Goal: Information Seeking & Learning: Learn about a topic

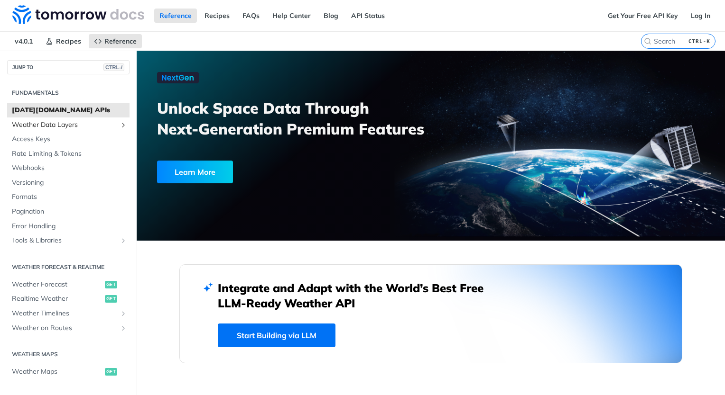
click at [39, 125] on span "Weather Data Layers" at bounding box center [64, 124] width 105 height 9
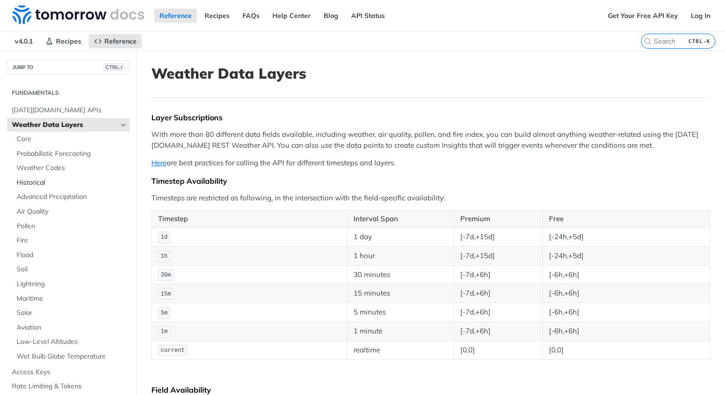
click at [40, 183] on span "Historical" at bounding box center [72, 182] width 110 height 9
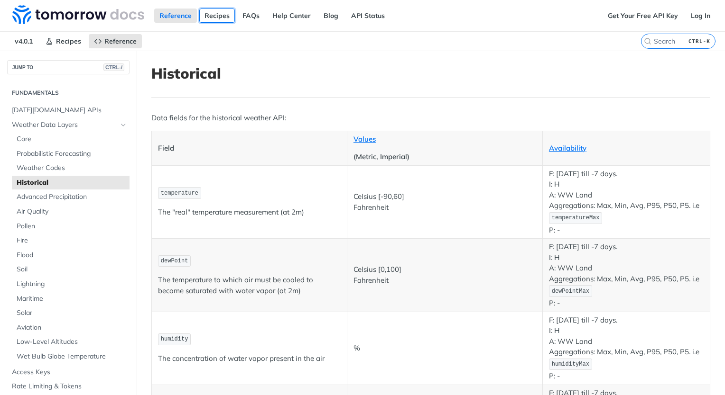
click at [214, 18] on link "Recipes" at bounding box center [217, 16] width 36 height 14
